Goal: Information Seeking & Learning: Understand process/instructions

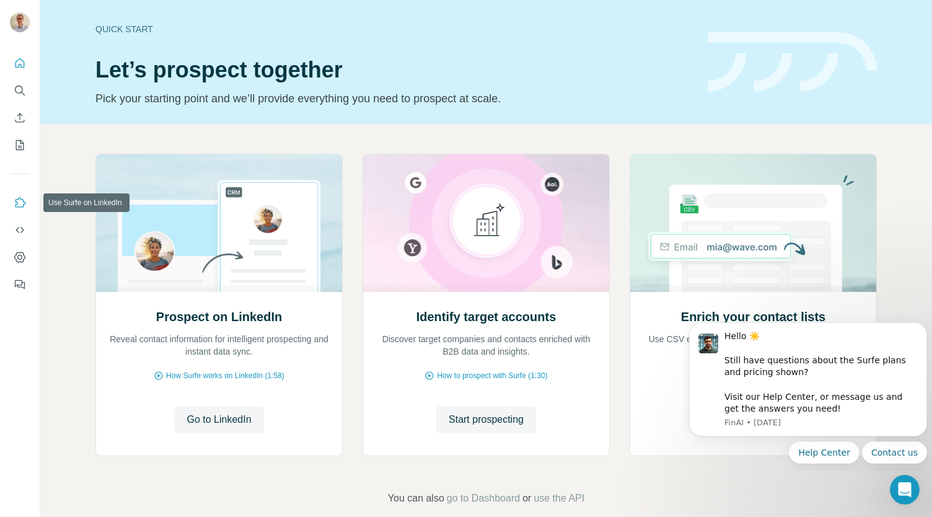
click at [19, 203] on icon "Use Surfe on LinkedIn" at bounding box center [20, 202] width 12 height 12
click at [18, 198] on icon "Use Surfe on LinkedIn" at bounding box center [20, 202] width 11 height 10
click at [213, 413] on span "Go to LinkedIn" at bounding box center [219, 419] width 64 height 15
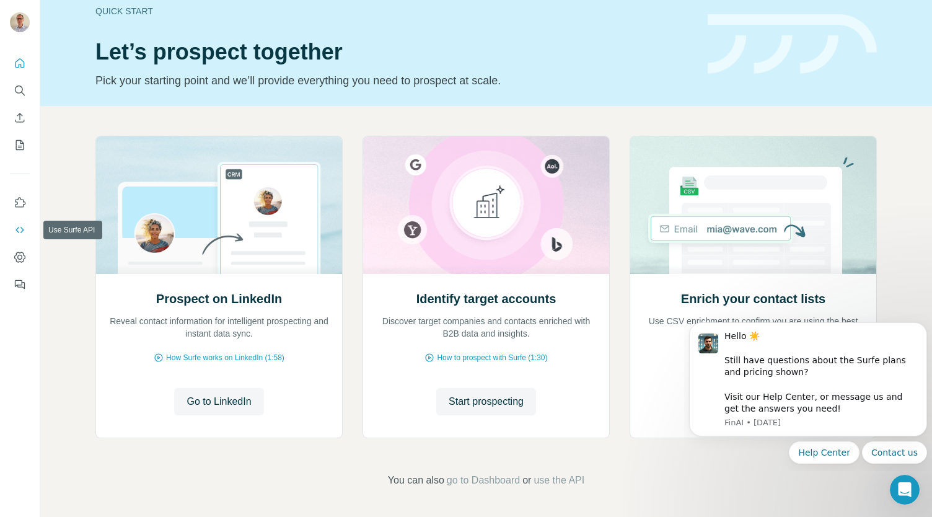
click at [18, 221] on button "Use Surfe API" at bounding box center [20, 230] width 20 height 22
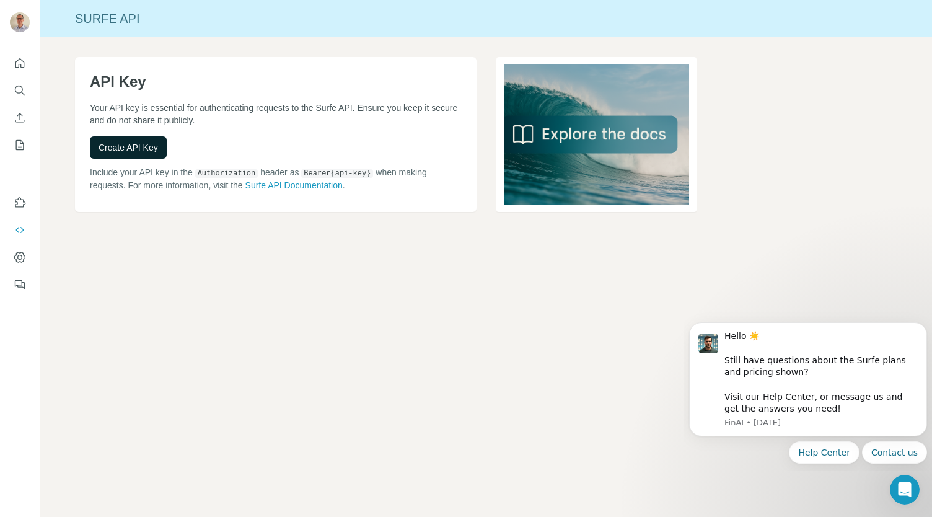
click at [115, 151] on span "Create API Key" at bounding box center [129, 147] width 60 height 12
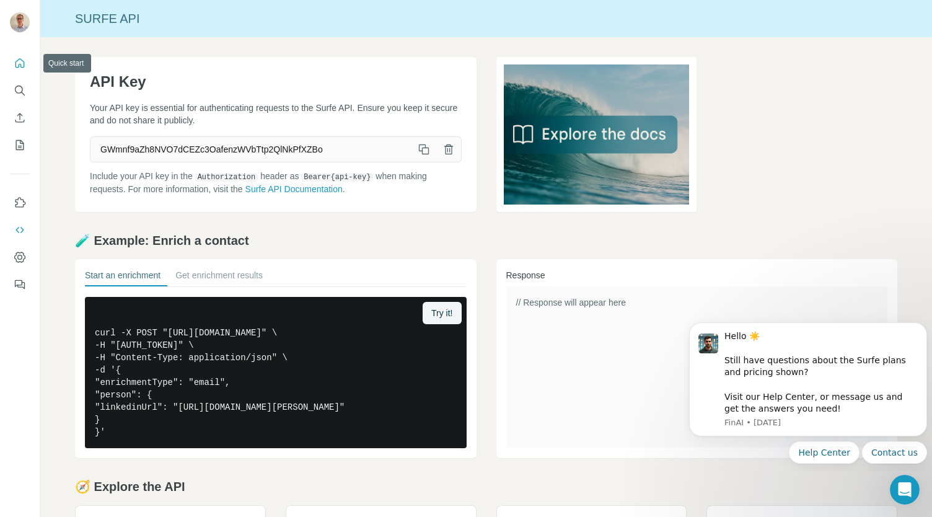
click at [20, 63] on icon "Quick start" at bounding box center [20, 63] width 12 height 12
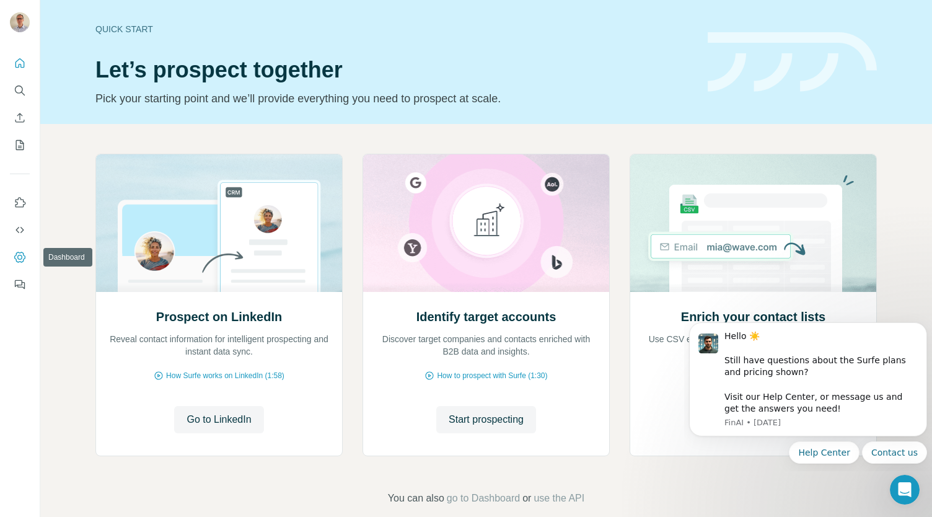
click at [19, 263] on button "Dashboard" at bounding box center [20, 257] width 20 height 22
click at [19, 203] on icon "Use Surfe on LinkedIn" at bounding box center [20, 202] width 12 height 12
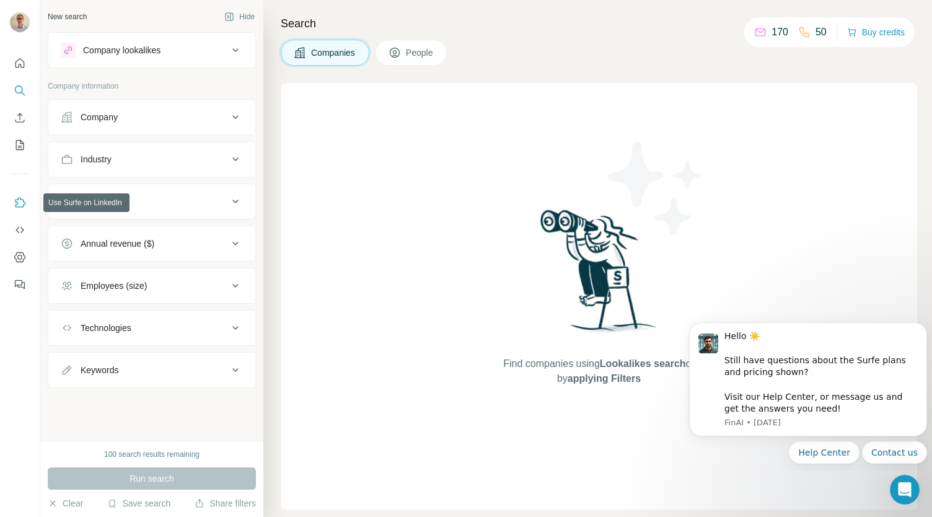
click at [17, 203] on icon "Use Surfe on LinkedIn" at bounding box center [20, 202] width 11 height 10
click at [15, 198] on icon "Use Surfe on LinkedIn" at bounding box center [20, 202] width 12 height 12
click at [24, 64] on icon "Quick start" at bounding box center [19, 62] width 9 height 9
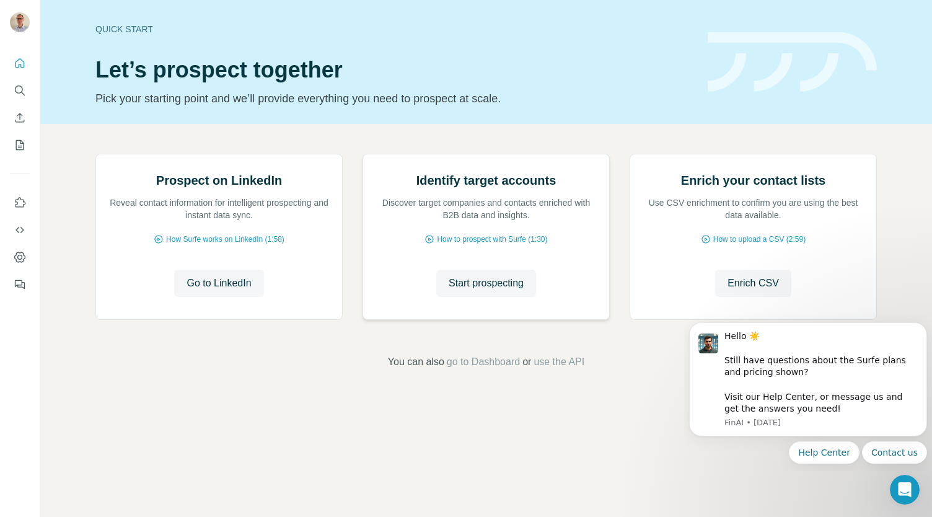
scroll to position [18, 0]
click at [18, 255] on icon "Dashboard" at bounding box center [20, 257] width 12 height 12
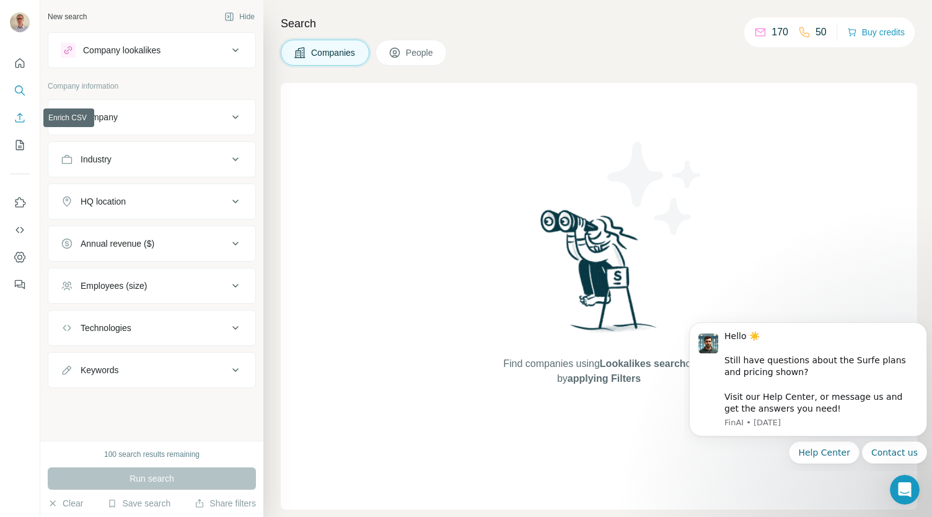
click at [21, 115] on icon "Enrich CSV" at bounding box center [19, 117] width 9 height 9
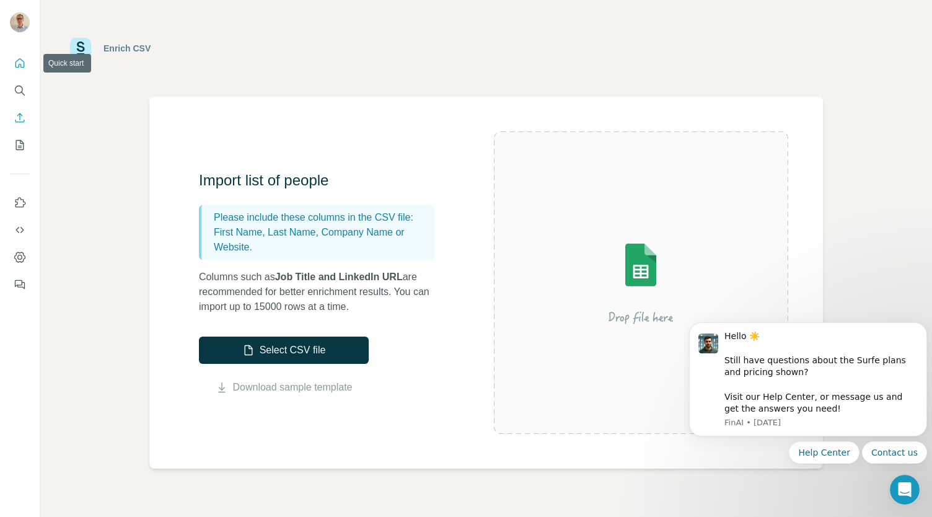
click at [20, 61] on icon "Quick start" at bounding box center [20, 63] width 12 height 12
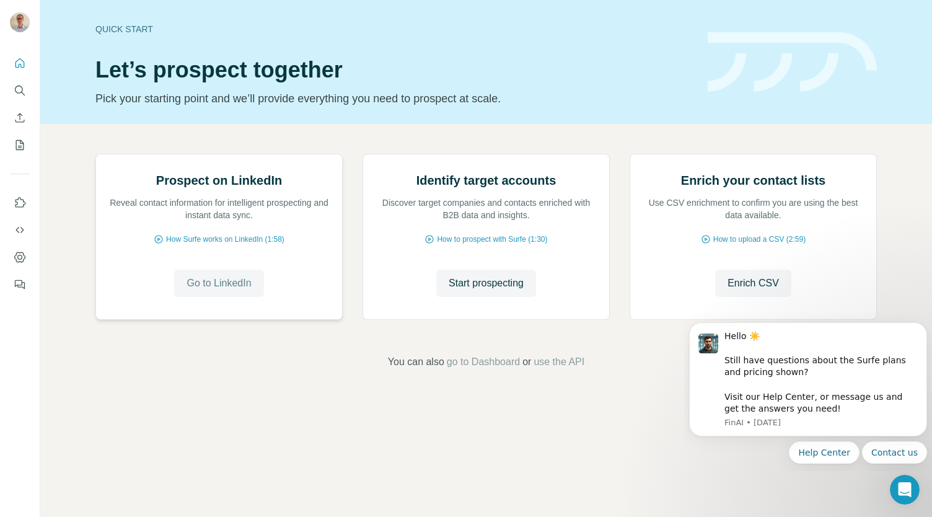
scroll to position [5, 0]
click at [209, 291] on span "Go to LinkedIn" at bounding box center [219, 283] width 64 height 15
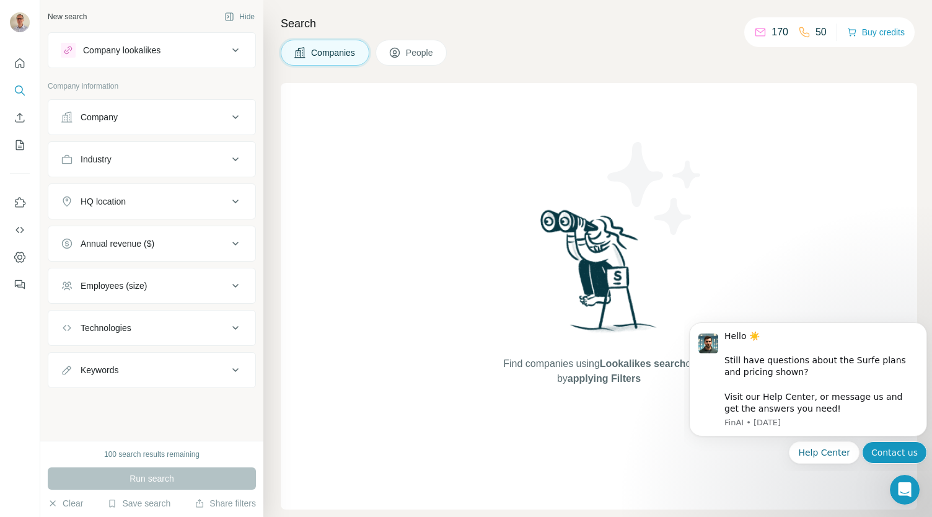
click at [899, 448] on button "Contact us" at bounding box center [894, 452] width 65 height 22
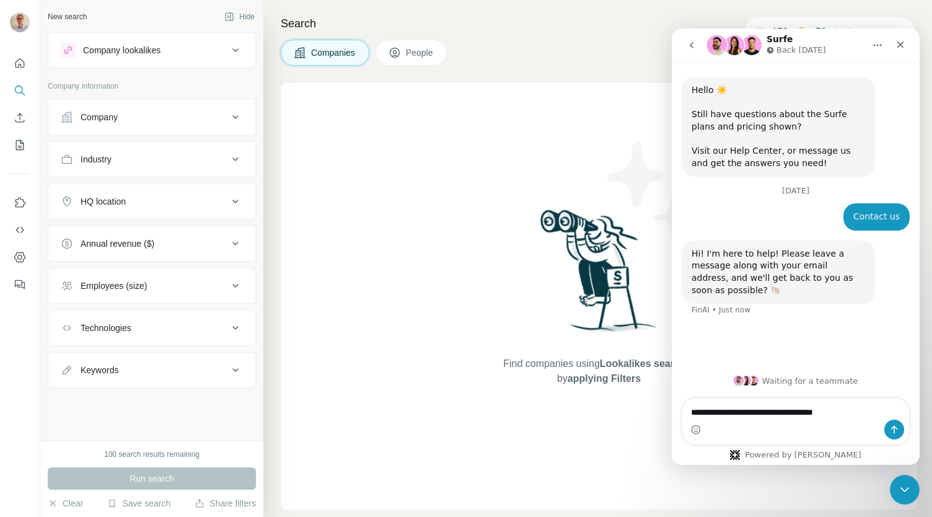
type textarea "**********"
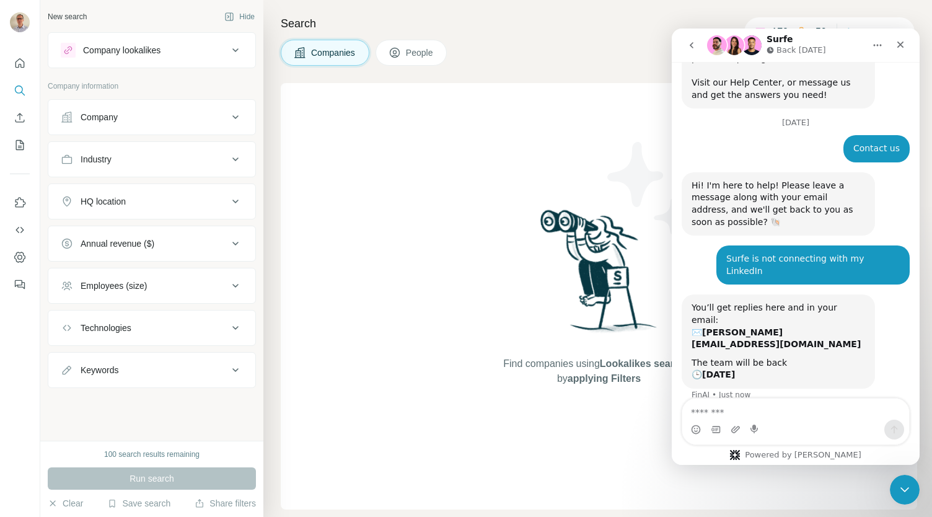
scroll to position [69, 0]
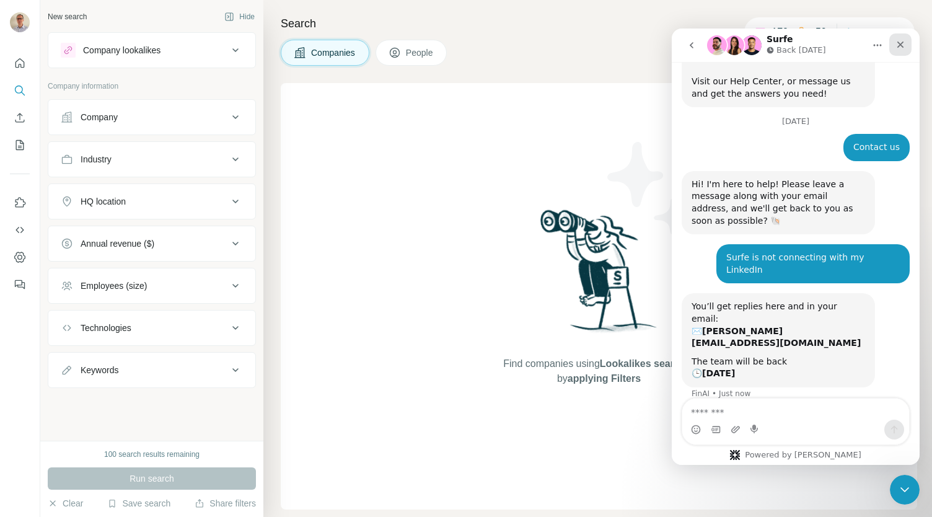
click at [899, 45] on icon "Close" at bounding box center [900, 45] width 7 height 7
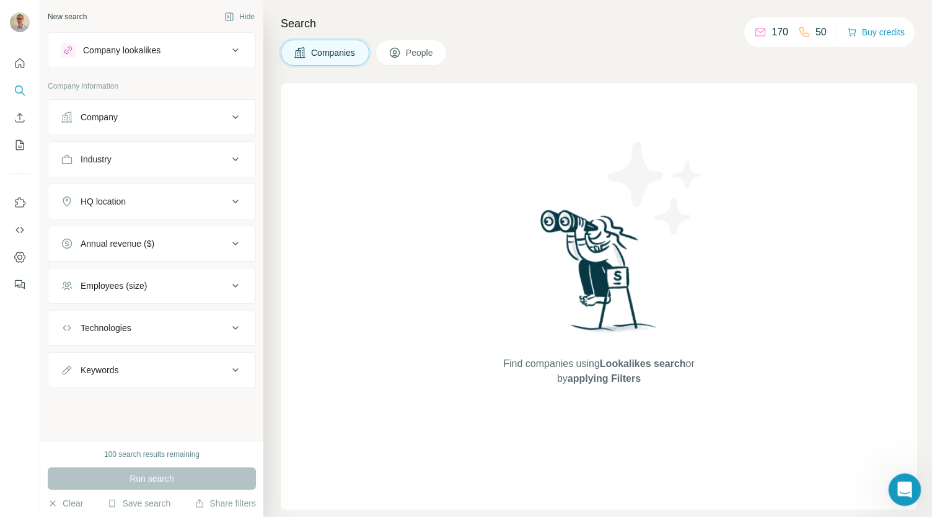
click at [897, 485] on icon "Open Intercom Messenger" at bounding box center [903, 488] width 20 height 20
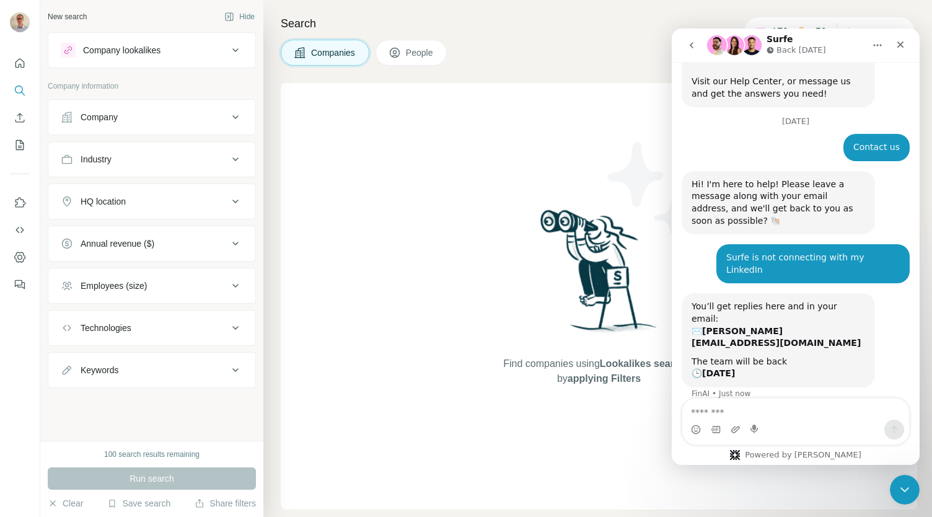
click at [693, 48] on icon "go back" at bounding box center [692, 45] width 10 height 10
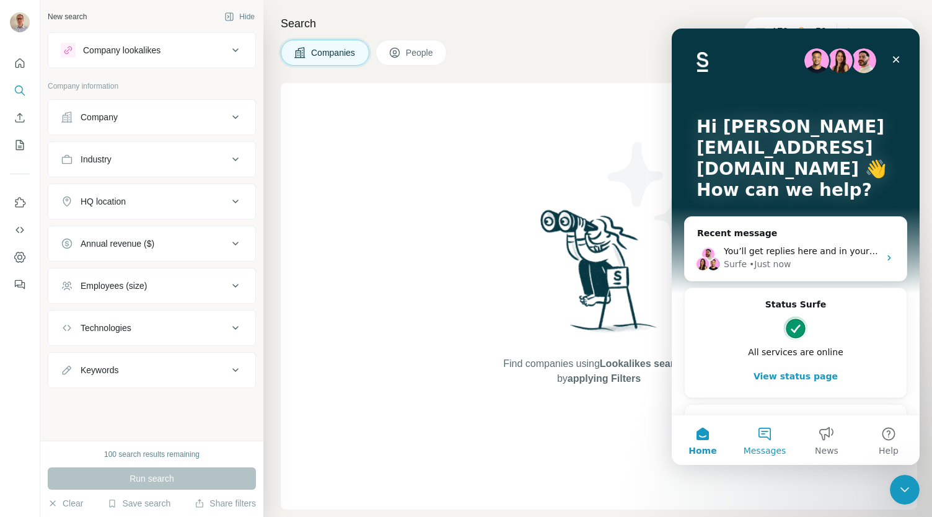
click at [762, 446] on span "Messages" at bounding box center [765, 450] width 43 height 9
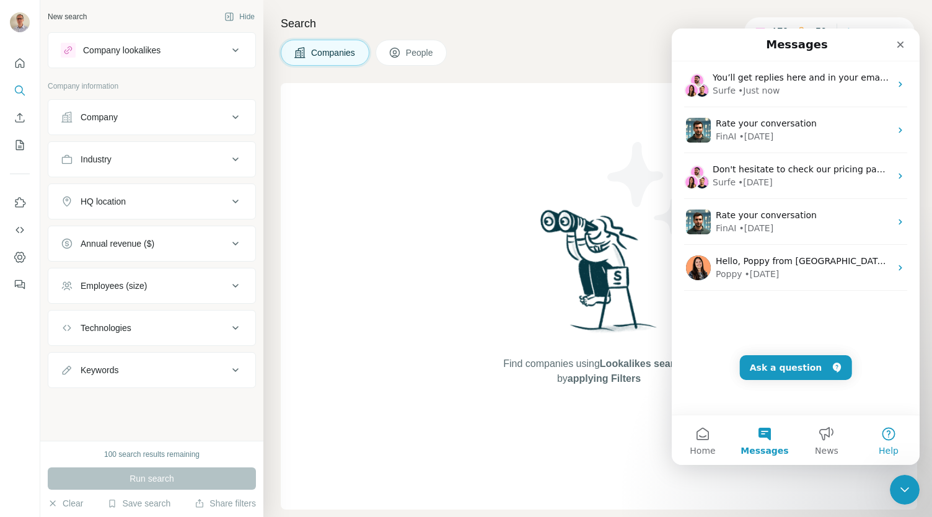
click at [884, 431] on button "Help" at bounding box center [889, 440] width 62 height 50
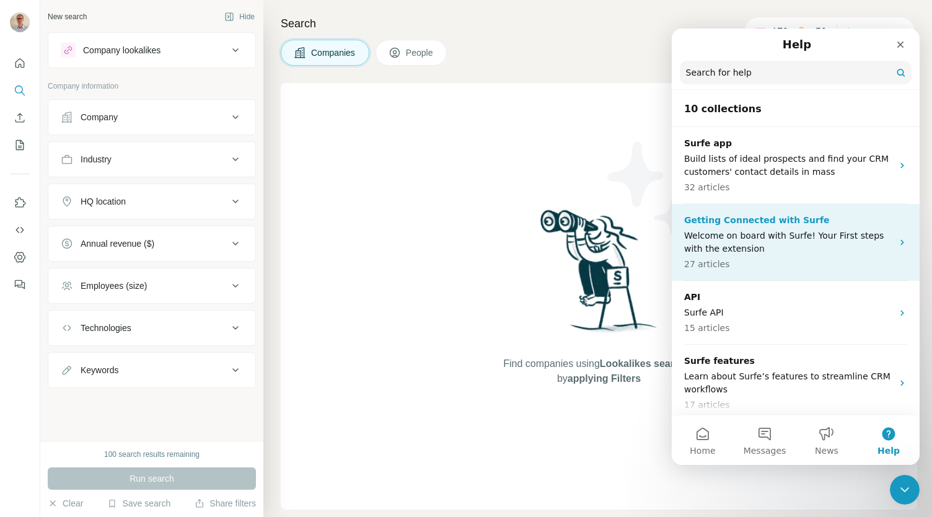
click at [901, 240] on icon "Intercom messenger" at bounding box center [902, 243] width 3 height 6
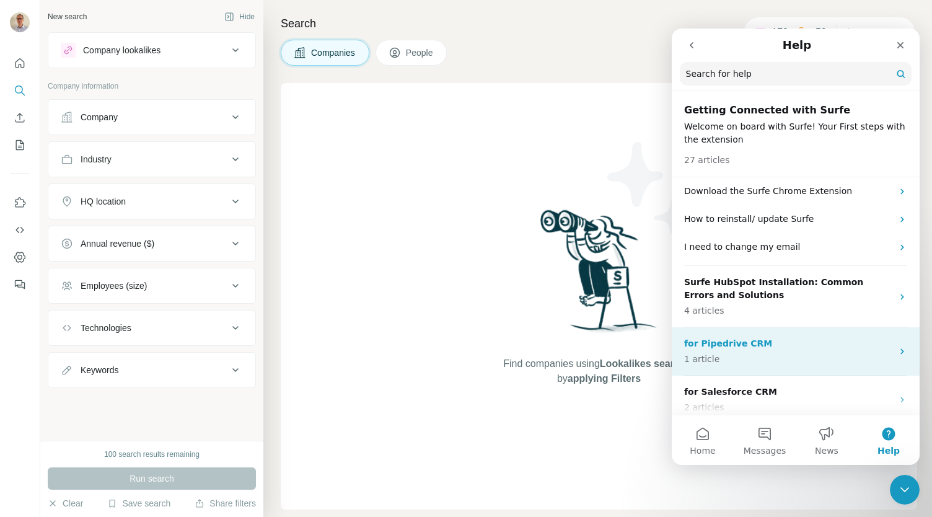
click at [893, 357] on div "for Pipedrive CRM 1 article" at bounding box center [796, 351] width 248 height 48
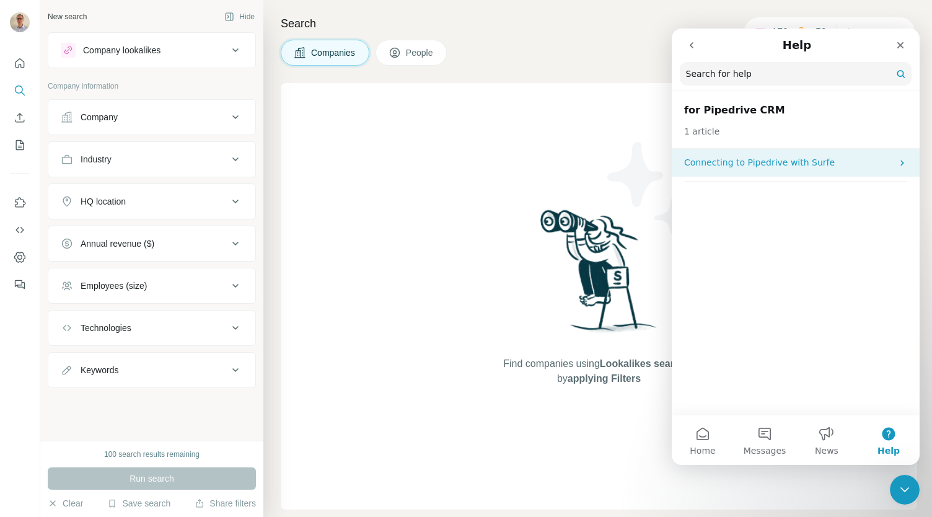
click at [896, 159] on div "Connecting to Pipedrive with Surfe" at bounding box center [796, 163] width 248 height 28
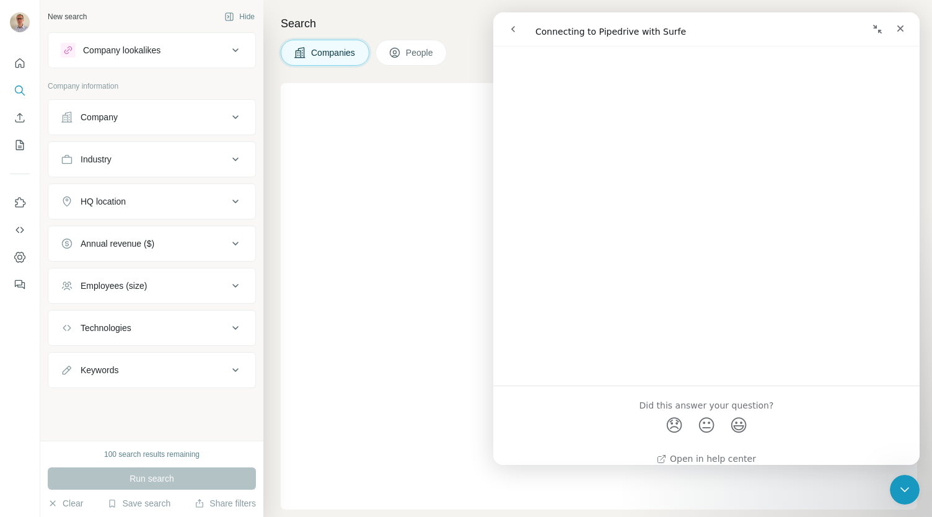
scroll to position [1359, 0]
click at [896, 35] on div "Close" at bounding box center [900, 28] width 22 height 22
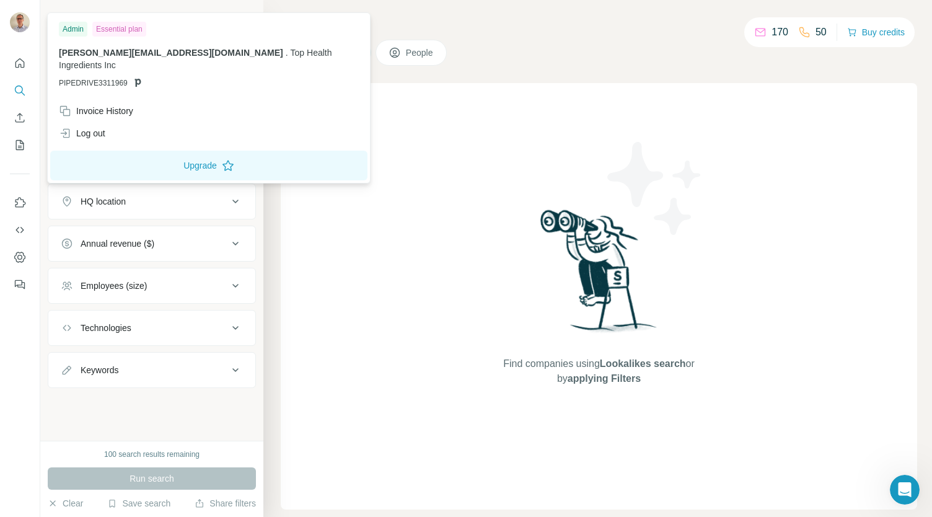
click at [15, 24] on img at bounding box center [20, 22] width 20 height 20
click at [98, 127] on div "Log out" at bounding box center [82, 133] width 46 height 12
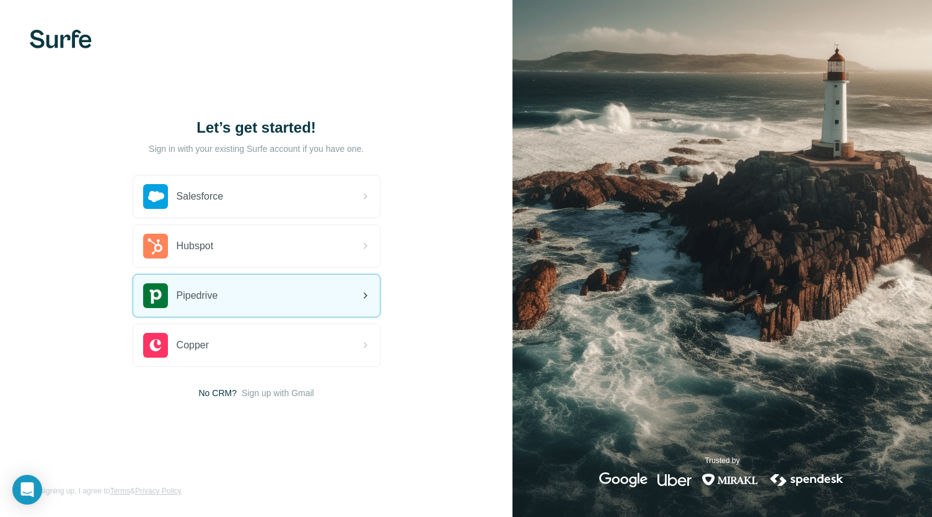
click at [254, 293] on div "Pipedrive" at bounding box center [256, 296] width 247 height 42
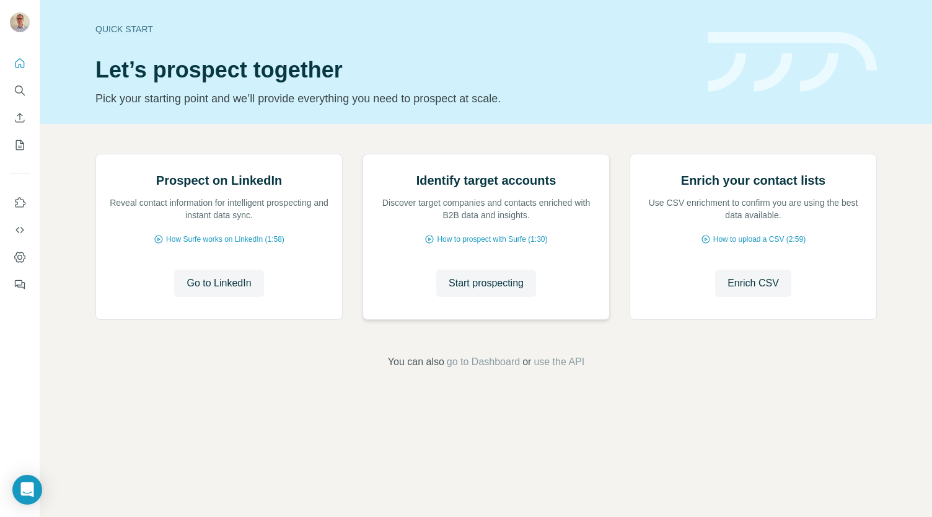
scroll to position [18, 0]
click at [218, 291] on span "Go to LinkedIn" at bounding box center [219, 283] width 64 height 15
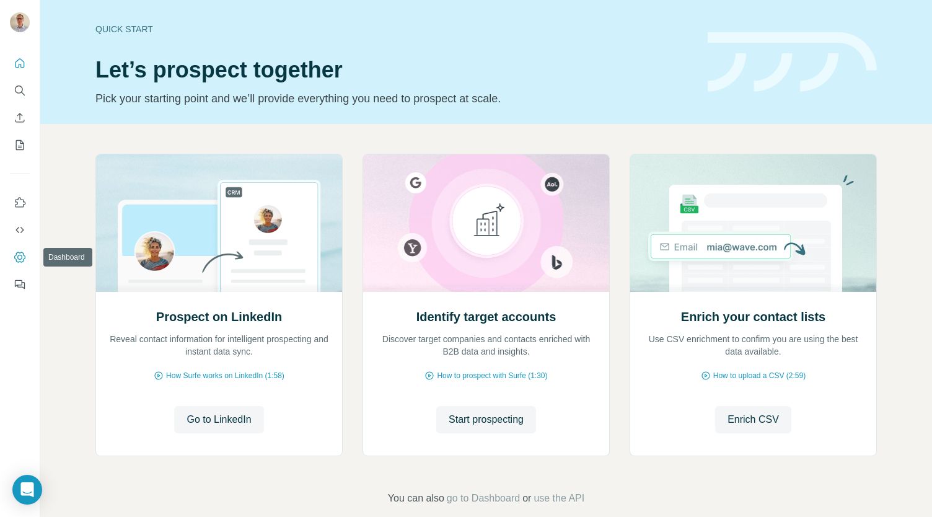
click at [14, 258] on icon "Dashboard" at bounding box center [20, 257] width 12 height 12
click at [220, 422] on span "Go to LinkedIn" at bounding box center [219, 419] width 64 height 15
